Goal: Task Accomplishment & Management: Complete application form

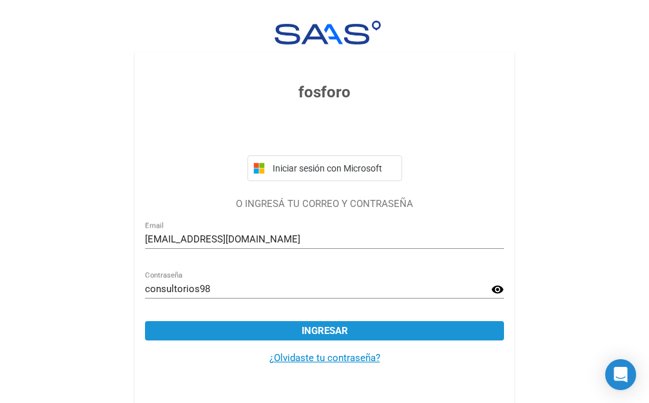
click at [336, 333] on span "Ingresar" at bounding box center [324, 331] width 46 height 12
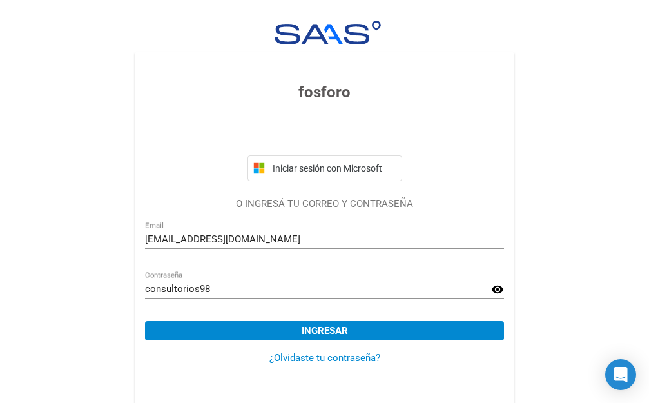
click at [262, 330] on button "Ingresar" at bounding box center [324, 330] width 359 height 19
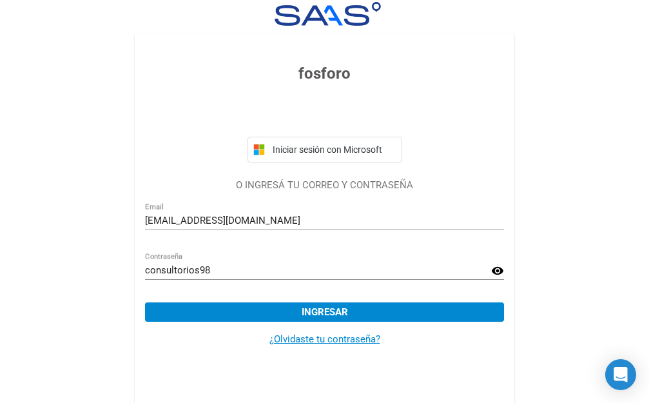
scroll to position [28, 0]
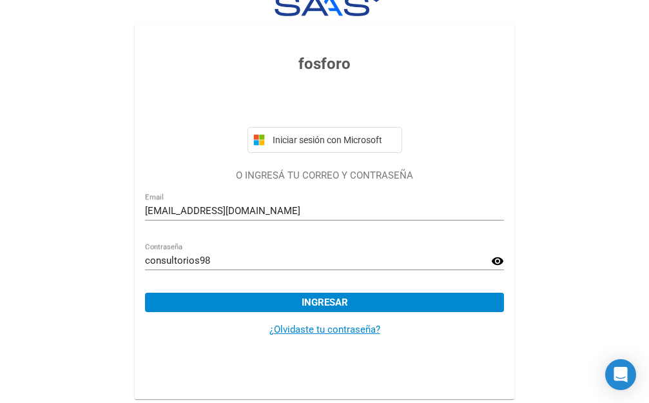
click at [311, 300] on span "Ingresar" at bounding box center [324, 302] width 46 height 12
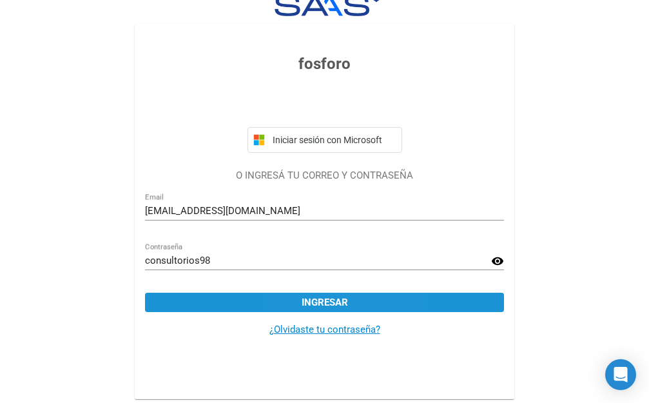
click at [302, 306] on span "Ingresar" at bounding box center [324, 302] width 46 height 12
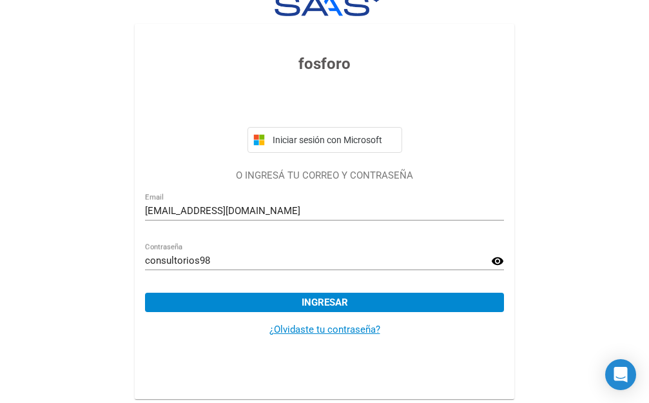
click at [331, 297] on span "Ingresar" at bounding box center [324, 302] width 46 height 12
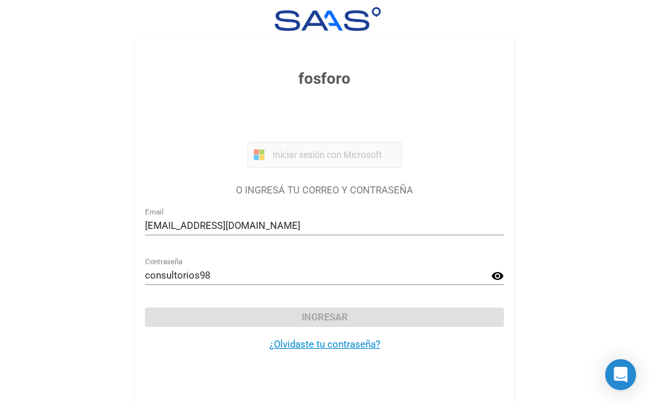
scroll to position [0, 0]
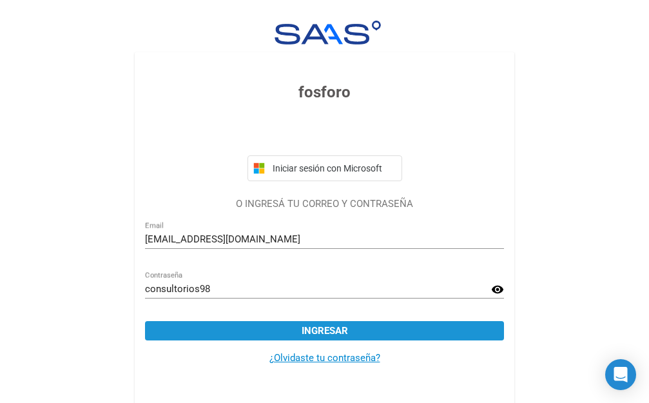
click at [316, 328] on span "Ingresar" at bounding box center [324, 331] width 46 height 12
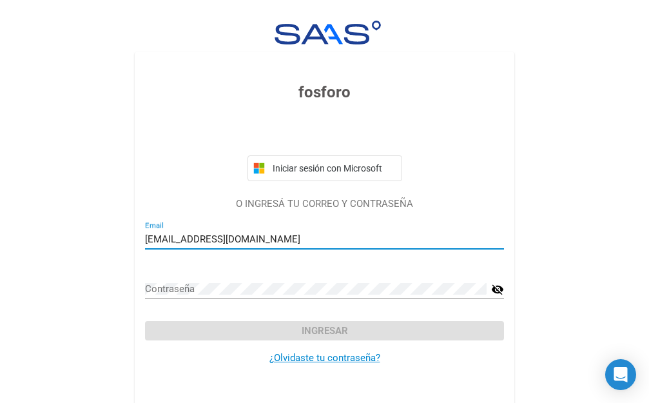
type input "[EMAIL_ADDRESS][DOMAIN_NAME]"
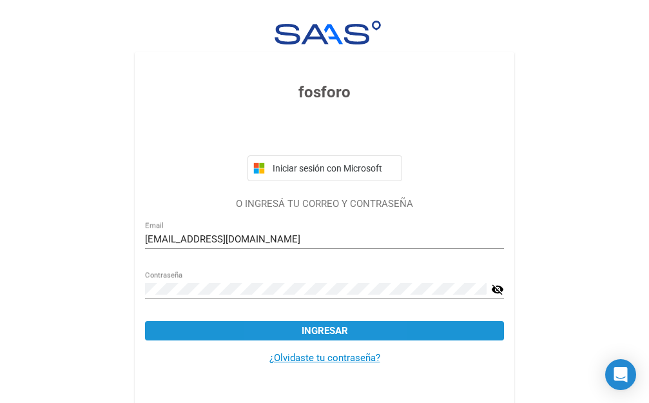
click at [292, 336] on button "Ingresar" at bounding box center [324, 330] width 359 height 19
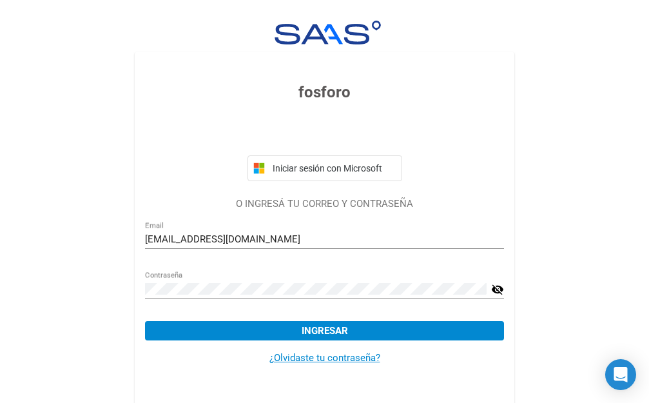
click at [320, 333] on span "Ingresar" at bounding box center [324, 331] width 46 height 12
click at [446, 392] on mat-card-content "fosforo Iniciar sesión con Microsoft O INGRESÁ TU CORREO Y CONTRASEÑA natividad…" at bounding box center [324, 239] width 379 height 375
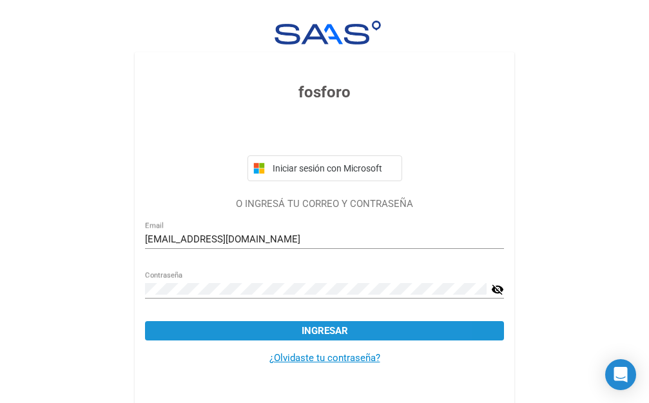
click at [384, 336] on button "Ingresar" at bounding box center [324, 330] width 359 height 19
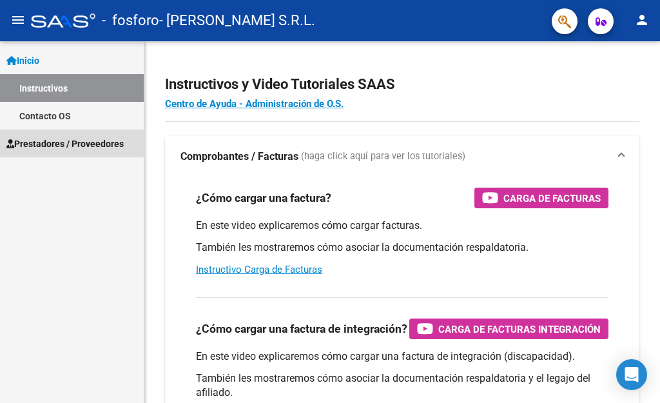
click at [41, 142] on span "Prestadores / Proveedores" at bounding box center [64, 144] width 117 height 14
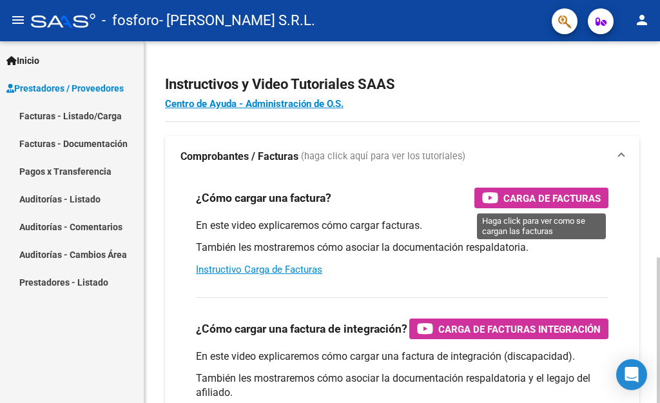
click at [546, 198] on span "Carga de Facturas" at bounding box center [551, 198] width 97 height 16
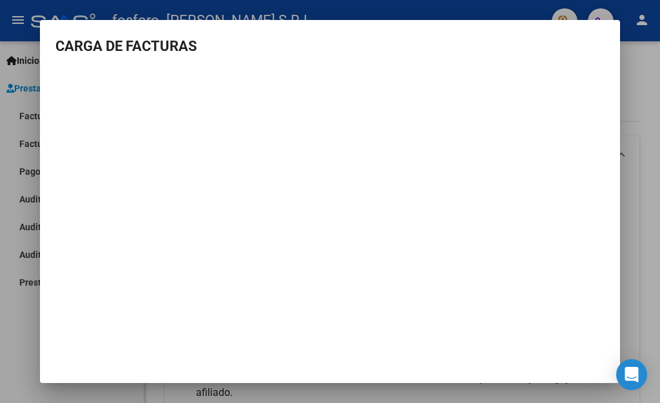
click at [637, 274] on div at bounding box center [330, 201] width 660 height 403
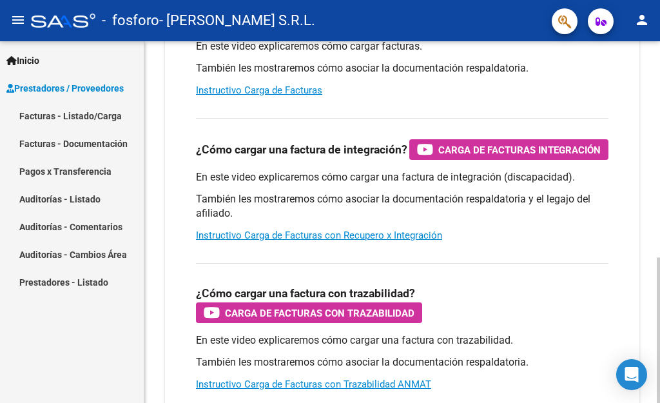
scroll to position [193, 0]
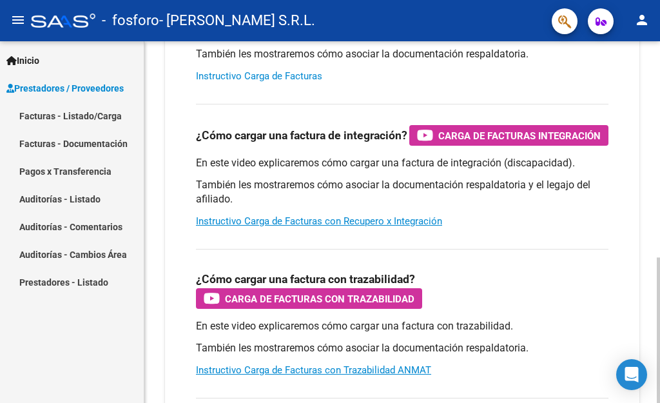
click at [274, 77] on link "Instructivo Carga de Facturas" at bounding box center [259, 76] width 126 height 12
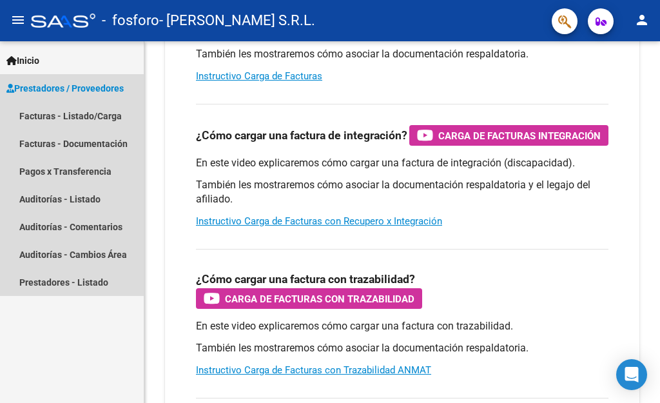
click at [75, 94] on span "Prestadores / Proveedores" at bounding box center [64, 88] width 117 height 14
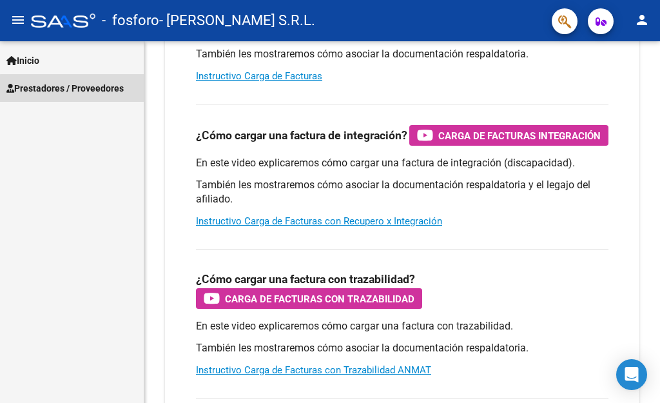
click at [75, 94] on span "Prestadores / Proveedores" at bounding box center [64, 88] width 117 height 14
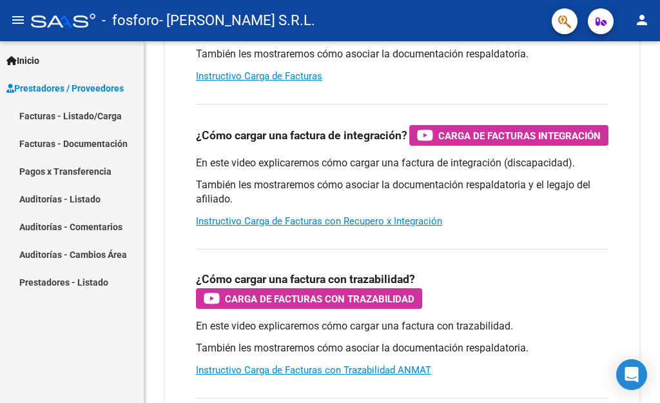
click at [70, 120] on link "Facturas - Listado/Carga" at bounding box center [72, 116] width 144 height 28
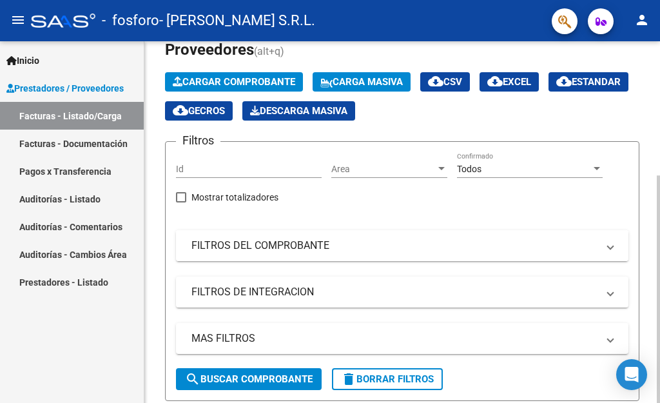
scroll to position [64, 0]
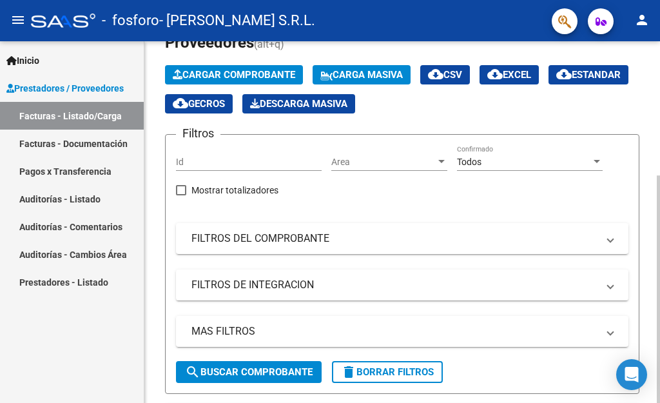
click at [196, 72] on span "Cargar Comprobante" at bounding box center [234, 75] width 122 height 12
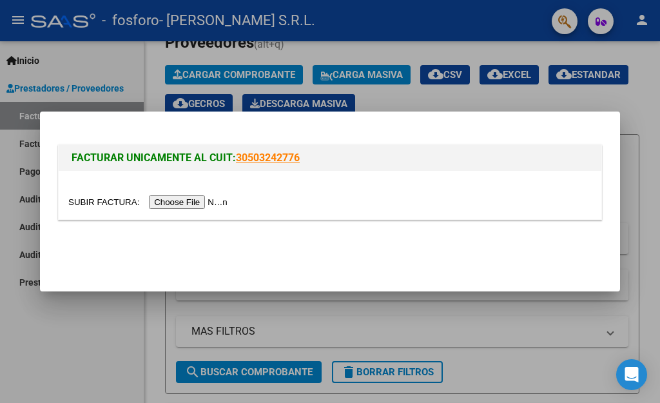
click at [218, 203] on input "file" at bounding box center [149, 202] width 163 height 14
click at [186, 204] on input "file" at bounding box center [149, 202] width 163 height 14
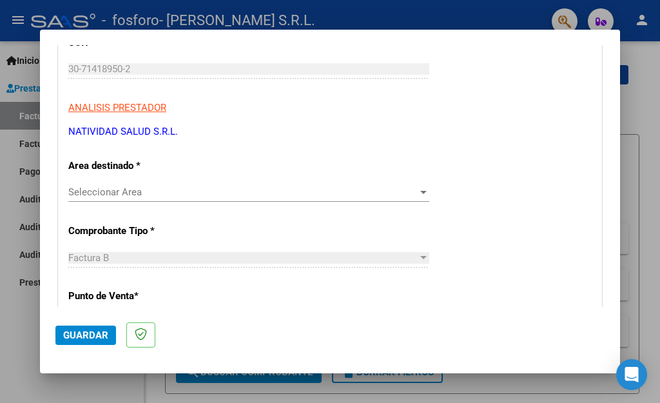
scroll to position [193, 0]
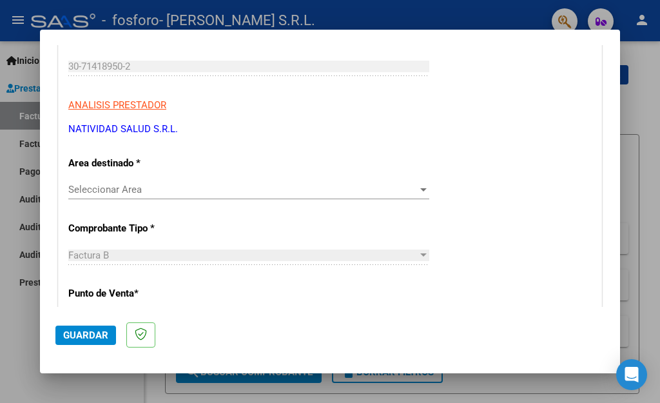
click at [406, 189] on span "Seleccionar Area" at bounding box center [242, 190] width 349 height 12
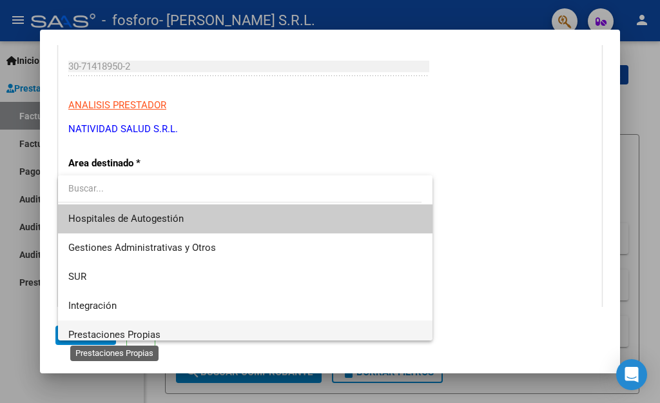
click at [115, 336] on span "Prestaciones Propias" at bounding box center [114, 335] width 92 height 12
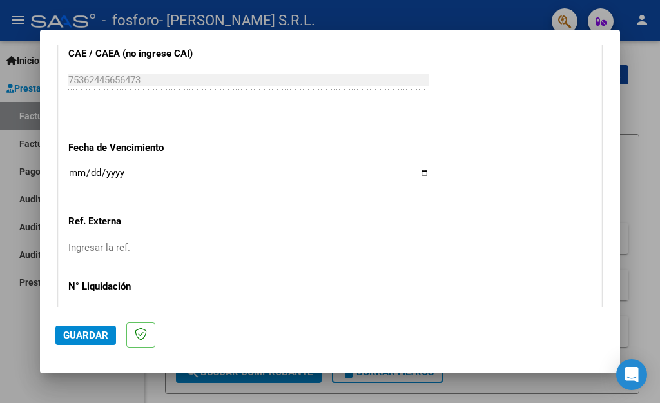
scroll to position [702, 0]
click at [415, 168] on input "Ingresar la fecha" at bounding box center [248, 178] width 361 height 21
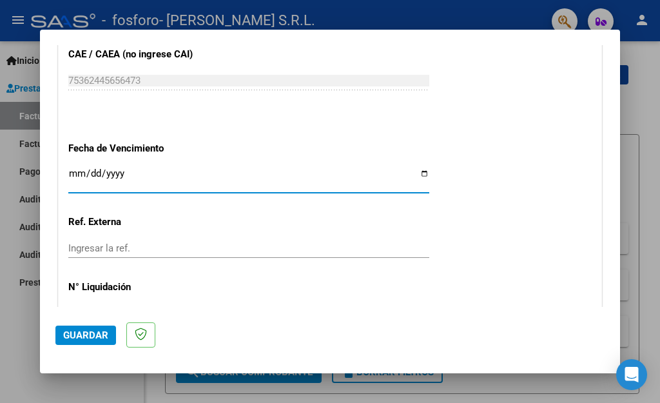
type input "[DATE]"
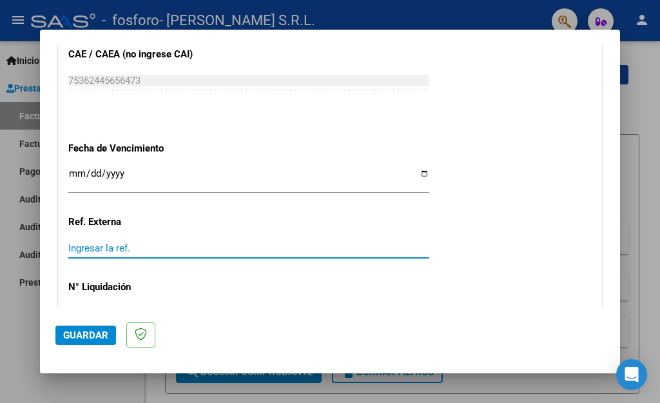
click at [258, 242] on input "Ingresar la ref." at bounding box center [248, 248] width 361 height 12
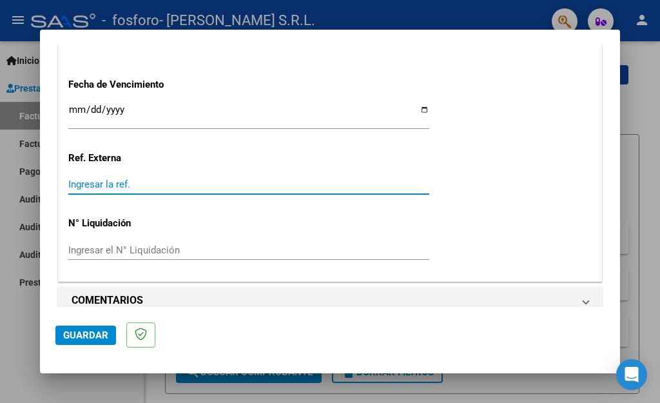
scroll to position [766, 0]
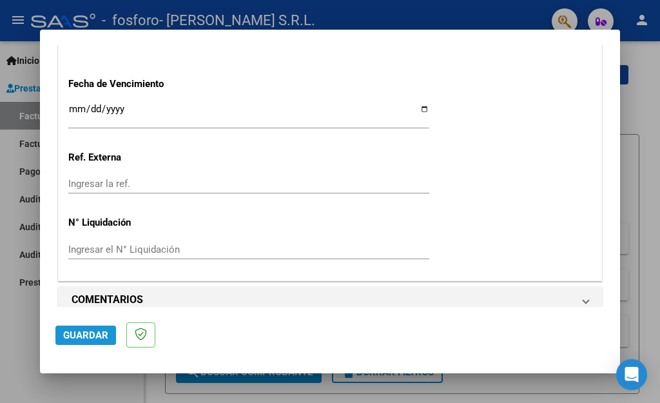
click at [93, 332] on span "Guardar" at bounding box center [85, 335] width 45 height 12
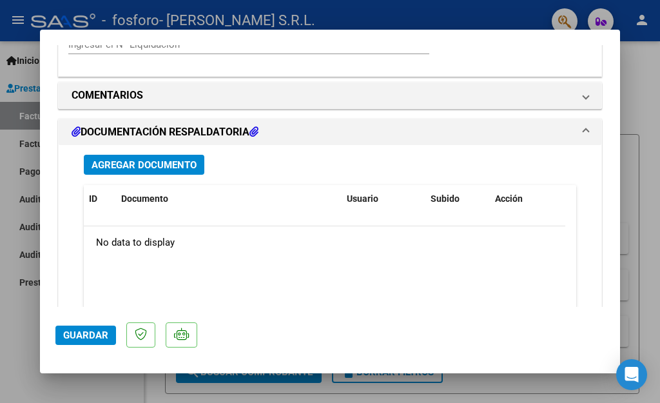
scroll to position [1031, 0]
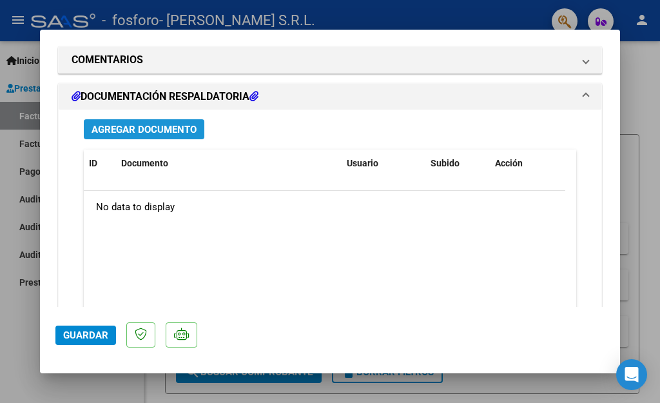
click at [164, 124] on span "Agregar Documento" at bounding box center [143, 130] width 105 height 12
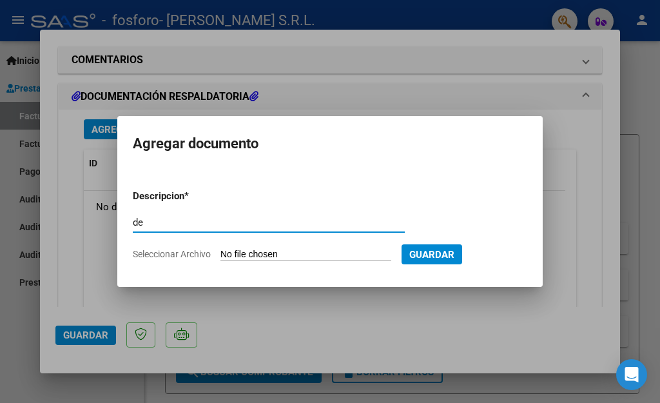
type input "d"
type input "DETALLE DE PRESTACIONES"
click at [443, 251] on span "Guardar" at bounding box center [431, 255] width 45 height 12
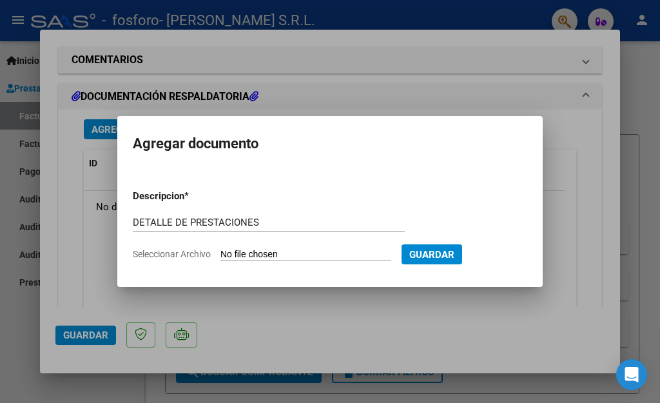
click at [342, 257] on input "Seleccionar Archivo" at bounding box center [305, 255] width 171 height 12
type input "C:\fakepath\DETALLE DE PRESTACIONES OSPIF.xlsx"
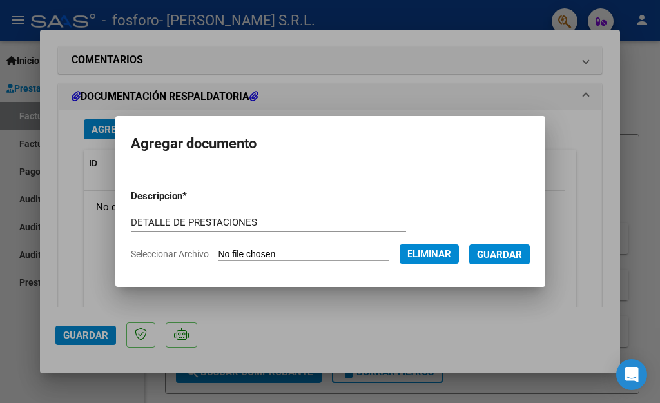
click at [417, 255] on span "Eliminar" at bounding box center [429, 254] width 44 height 12
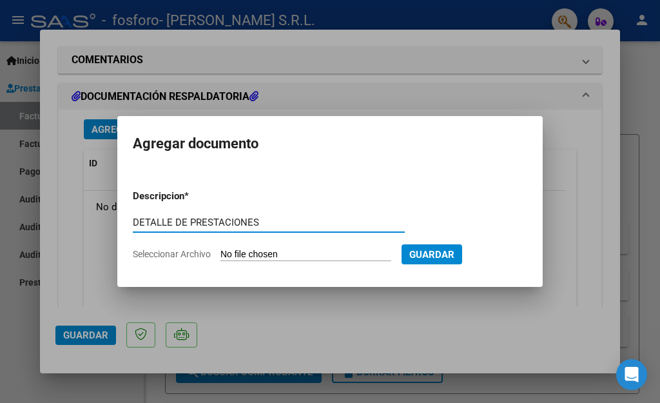
drag, startPoint x: 268, startPoint y: 222, endPoint x: 110, endPoint y: 216, distance: 157.9
click at [110, 216] on div "COMPROBANTE VER COMPROBANTE ESTADO: Recibida. En proceso de confirmacion/acepta…" at bounding box center [330, 201] width 660 height 403
type input "R"
type input "DOCUMENTACION RESPALDATORIA"
click at [329, 250] on input "Seleccionar Archivo" at bounding box center [305, 255] width 171 height 12
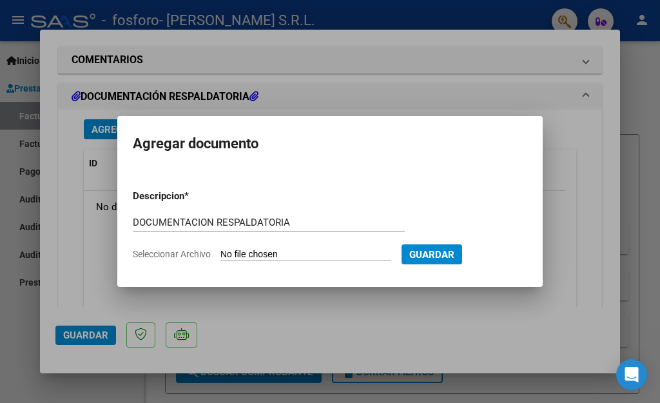
type input "C:\fakepath\RESPALDATORIO OSPIF [DATE].pdf"
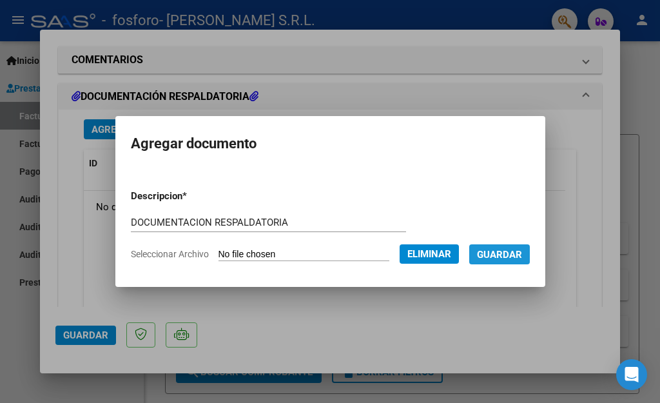
click at [497, 255] on span "Guardar" at bounding box center [499, 255] width 45 height 12
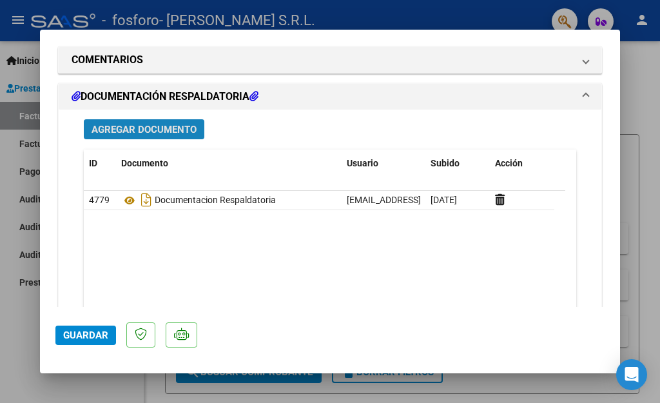
click at [173, 124] on span "Agregar Documento" at bounding box center [143, 130] width 105 height 12
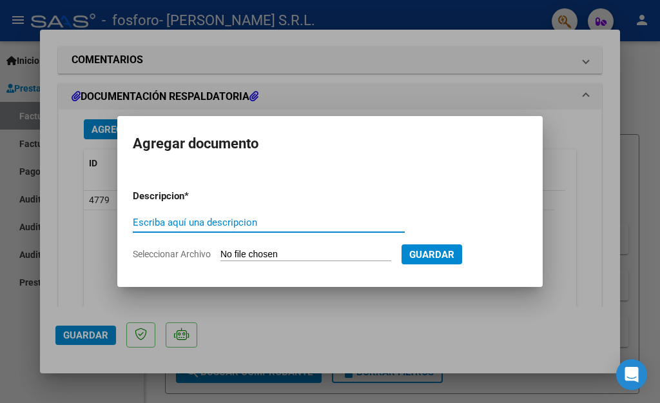
click at [263, 220] on input "Escriba aquí una descripcion" at bounding box center [269, 222] width 272 height 12
type input "DETALLE DE PRESTACIONES"
click at [268, 253] on input "Seleccionar Archivo" at bounding box center [305, 255] width 171 height 12
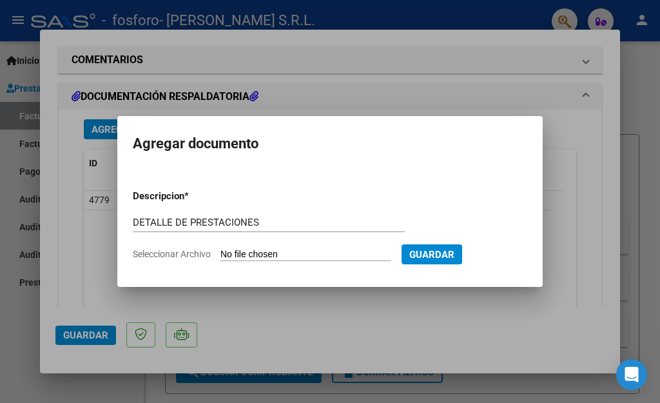
type input "C:\fakepath\DETALLE DE PRESTACIONES OSPIF.xlsx"
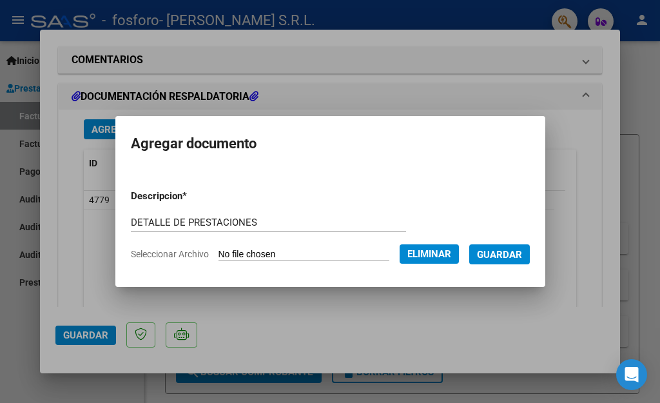
click at [517, 250] on span "Guardar" at bounding box center [499, 255] width 45 height 12
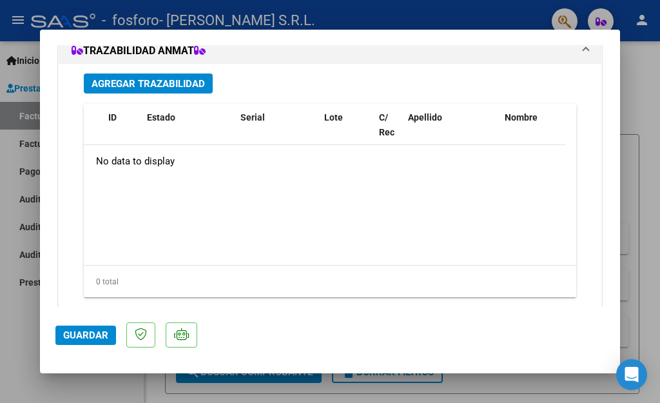
scroll to position [1391, 0]
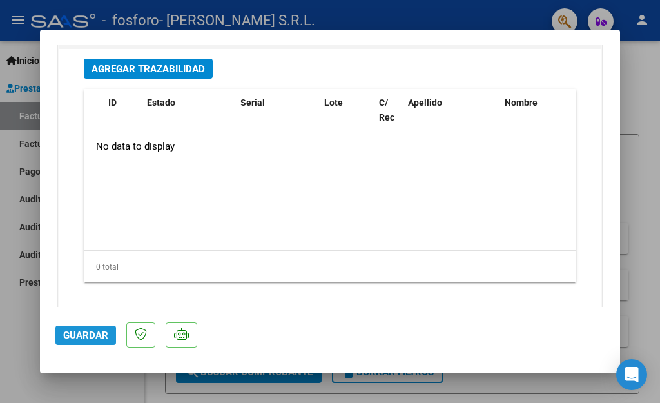
click at [82, 339] on span "Guardar" at bounding box center [85, 335] width 45 height 12
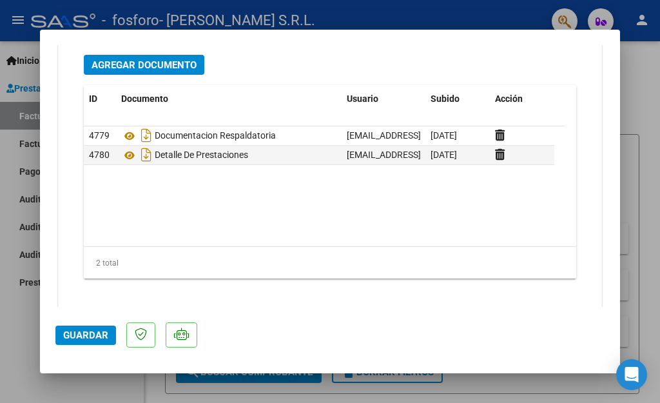
scroll to position [1353, 0]
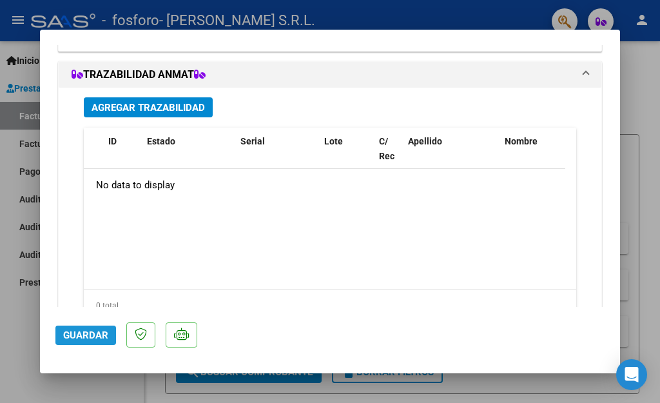
click at [99, 341] on button "Guardar" at bounding box center [85, 334] width 61 height 19
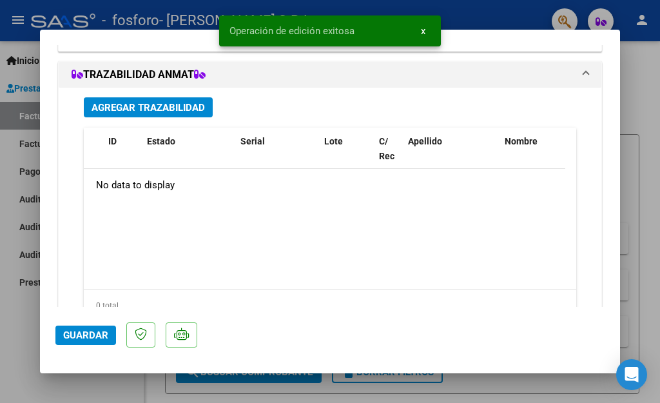
click at [422, 33] on span "x" at bounding box center [423, 31] width 5 height 12
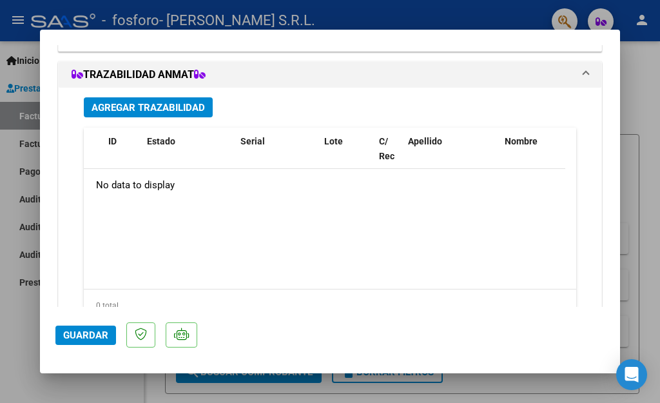
scroll to position [1124, 0]
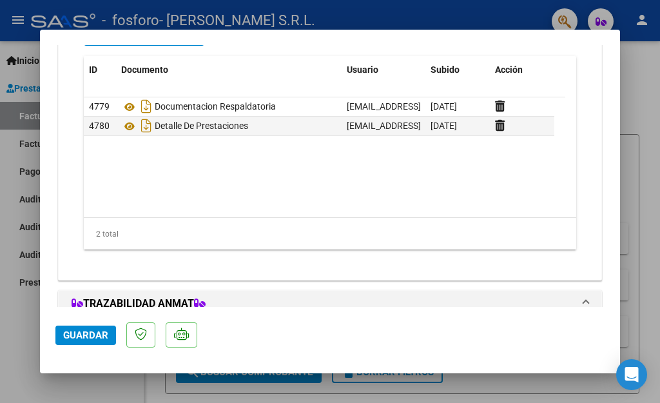
click at [631, 80] on div at bounding box center [330, 201] width 660 height 403
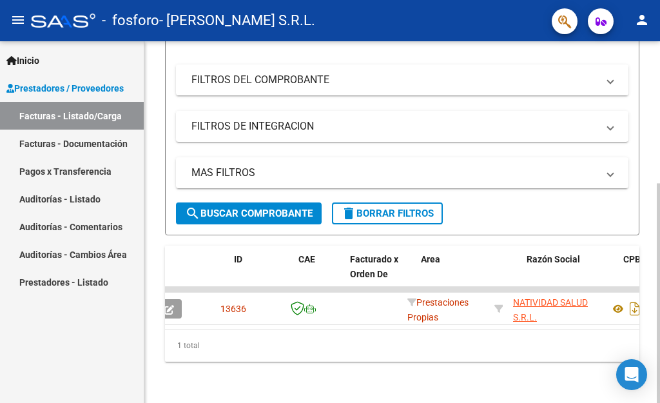
scroll to position [0, 0]
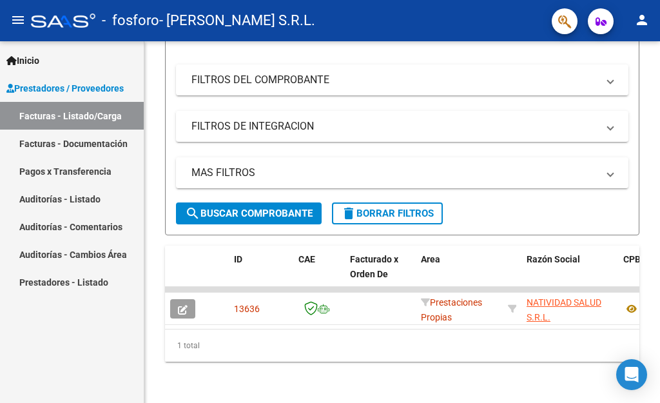
click at [642, 23] on mat-icon "person" at bounding box center [641, 19] width 15 height 15
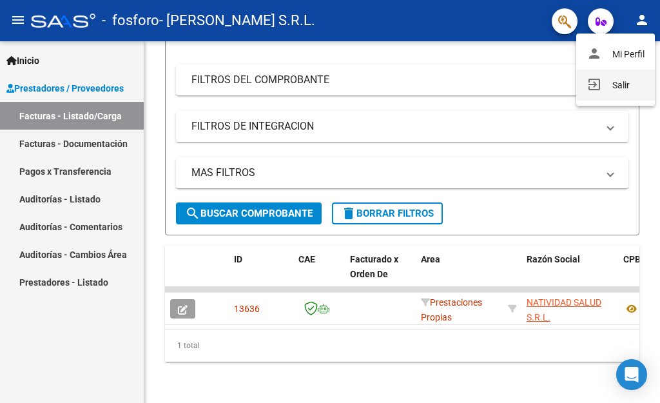
click at [616, 84] on button "exit_to_app Salir" at bounding box center [615, 85] width 79 height 31
